Goal: Navigation & Orientation: Find specific page/section

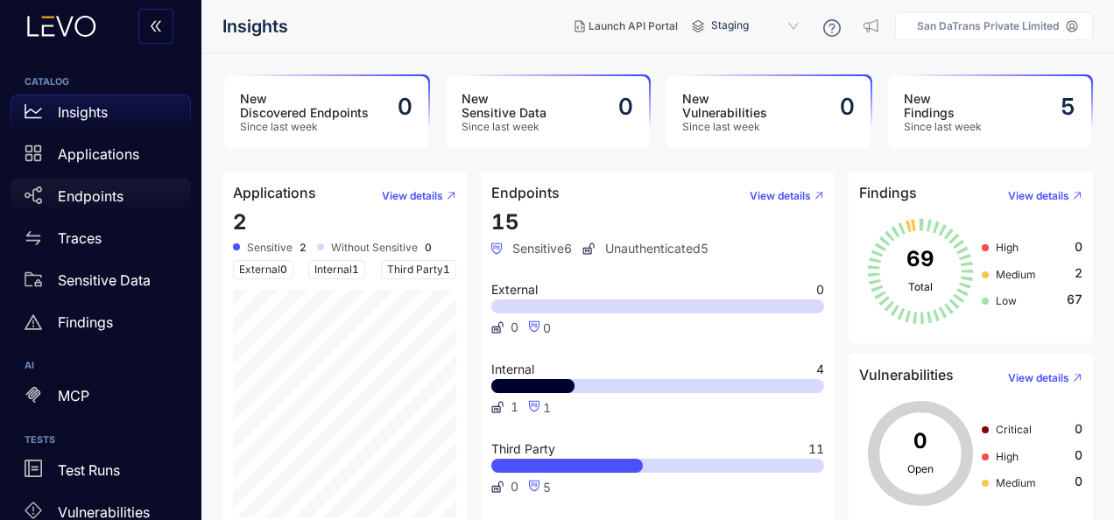
click at [93, 207] on div "Endpoints" at bounding box center [101, 196] width 180 height 35
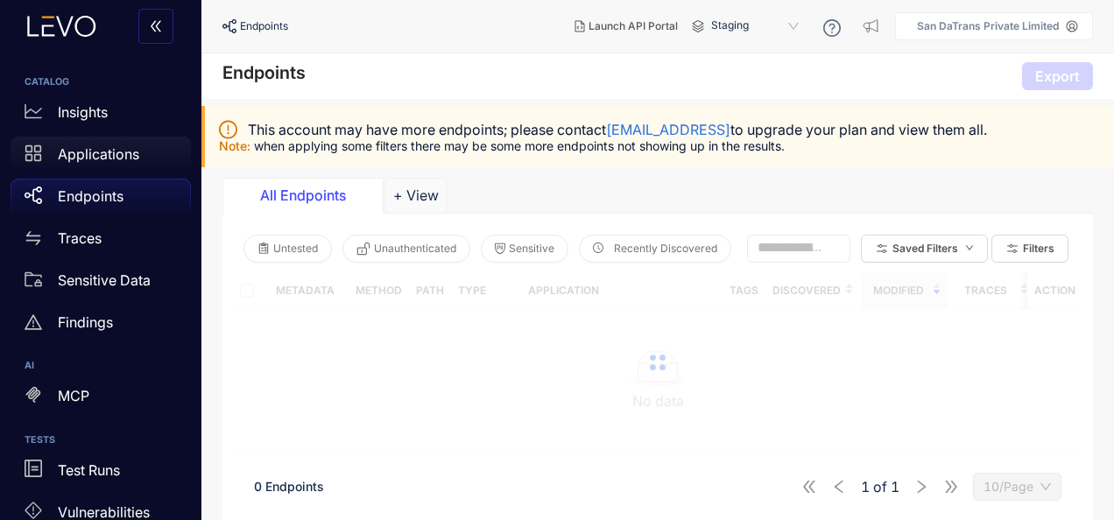
click at [108, 158] on p "Applications" at bounding box center [98, 154] width 81 height 16
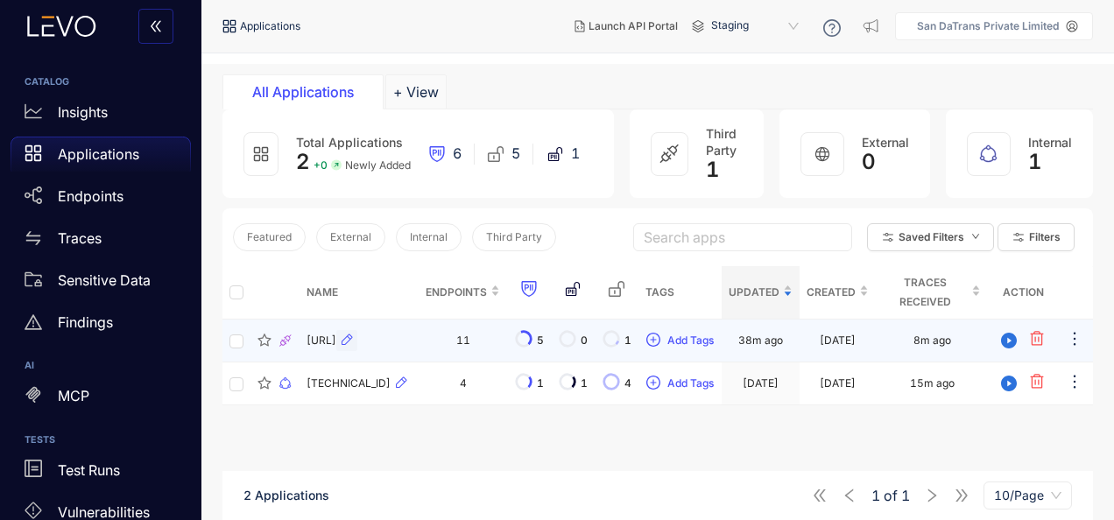
scroll to position [60, 0]
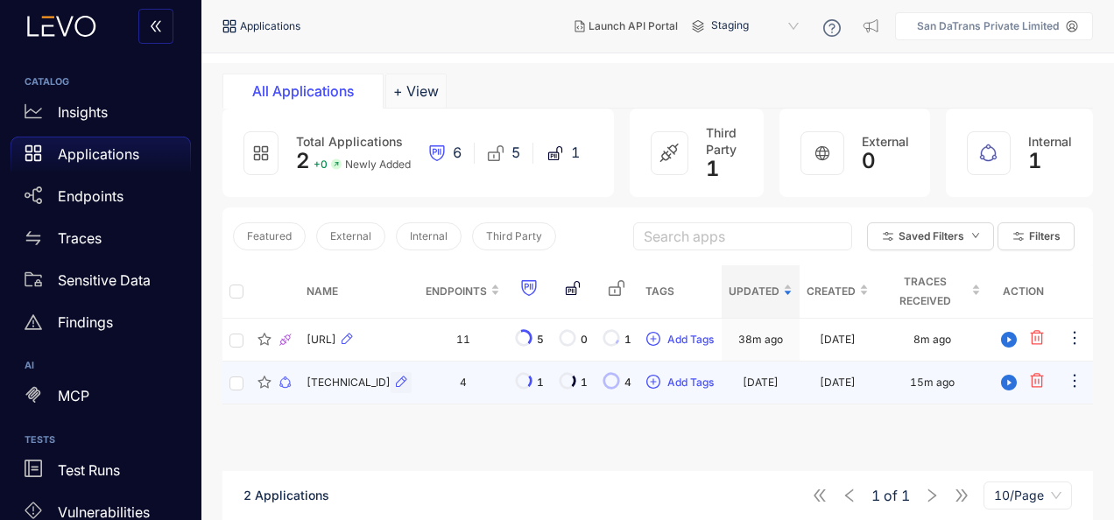
click at [396, 383] on icon "button" at bounding box center [401, 381] width 11 height 11
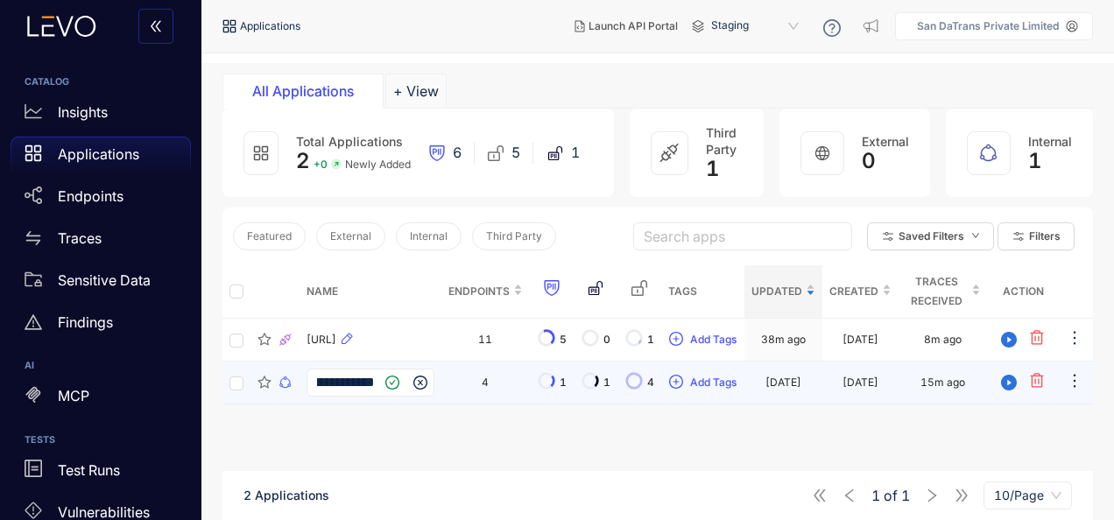
scroll to position [0, 0]
click at [335, 393] on span "**********" at bounding box center [370, 383] width 128 height 28
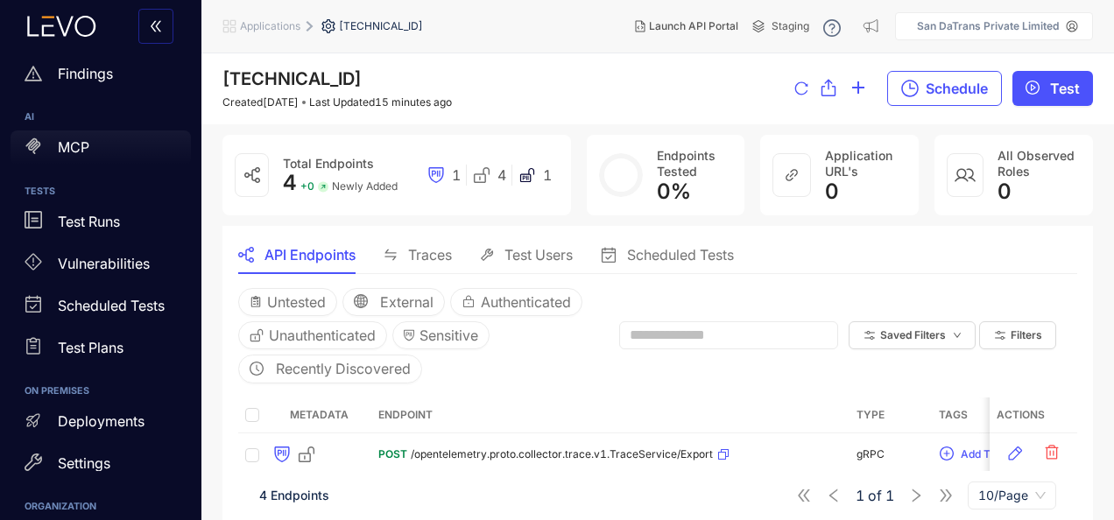
scroll to position [249, 0]
click at [121, 252] on div "Vulnerabilities" at bounding box center [101, 262] width 180 height 35
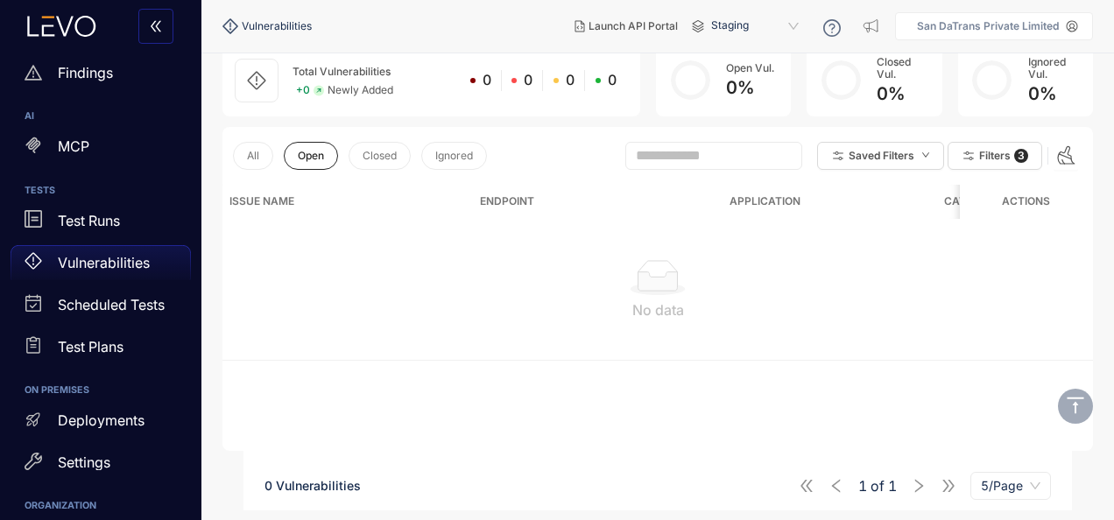
scroll to position [123, 0]
